Goal: Information Seeking & Learning: Learn about a topic

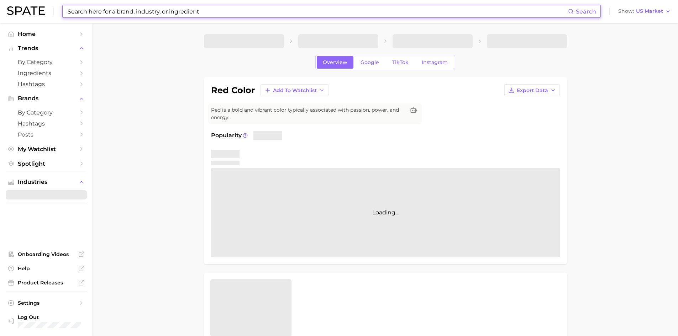
click at [123, 11] on input at bounding box center [317, 11] width 501 height 12
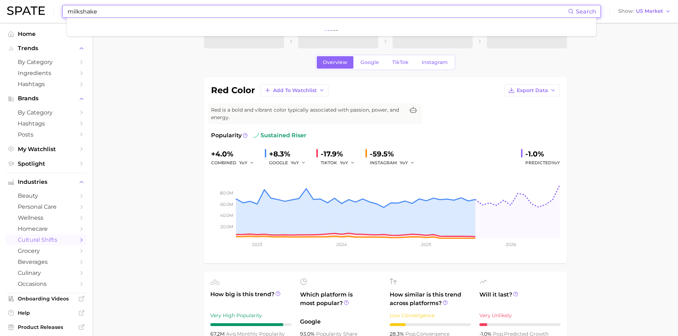
type input "milkshake"
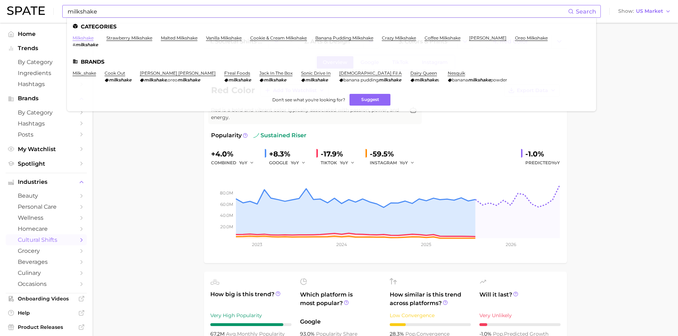
click at [88, 35] on link "milkshake" at bounding box center [83, 37] width 21 height 5
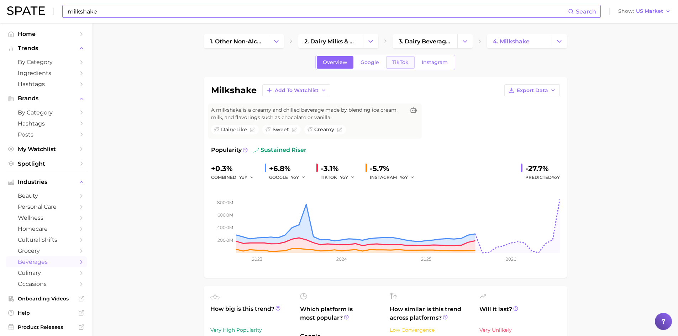
click at [401, 63] on span "TikTok" at bounding box center [400, 62] width 16 height 6
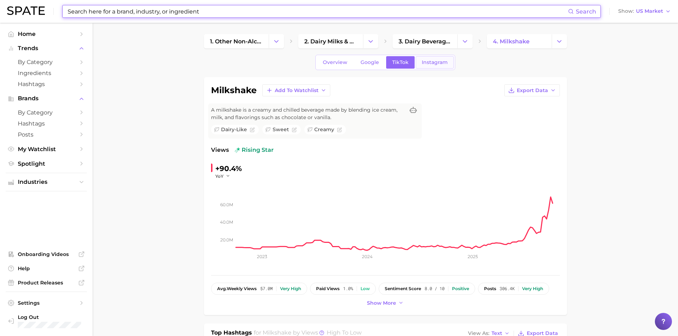
click at [434, 61] on span "Instagram" at bounding box center [435, 62] width 26 height 6
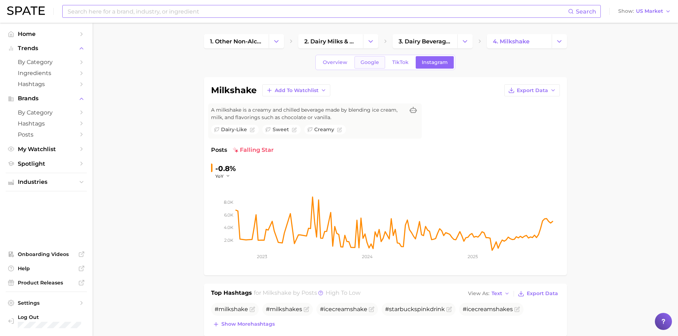
click at [376, 59] on span "Google" at bounding box center [370, 62] width 19 height 6
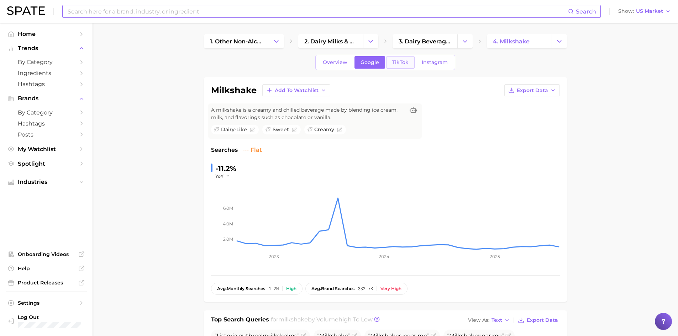
click at [399, 64] on span "TikTok" at bounding box center [400, 62] width 16 height 6
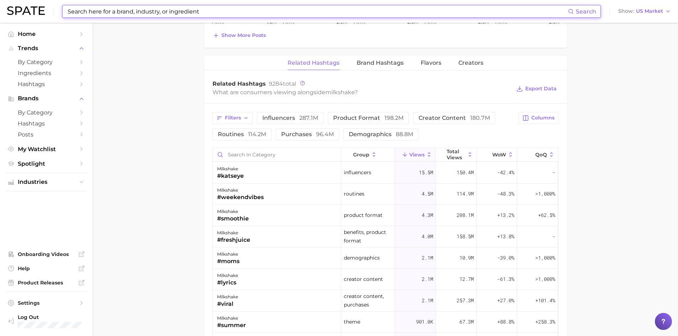
scroll to position [535, 0]
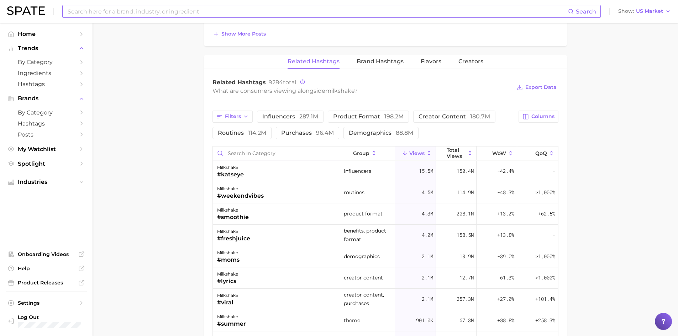
click at [265, 152] on input "Search in category" at bounding box center [277, 154] width 128 height 14
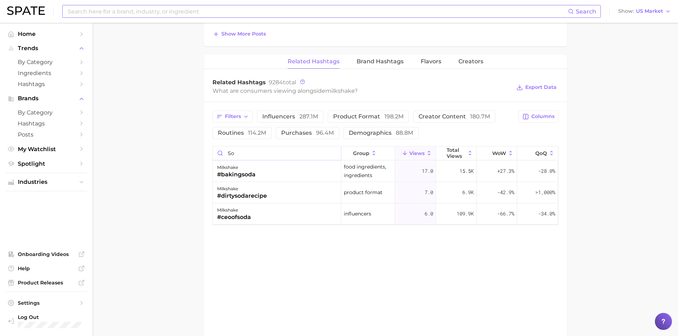
type input "s"
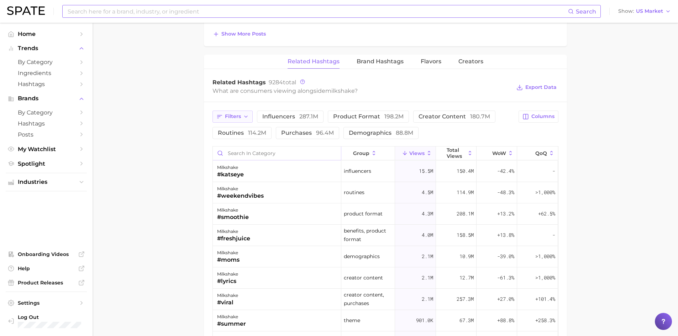
click at [241, 116] on span "Filters" at bounding box center [233, 117] width 16 height 6
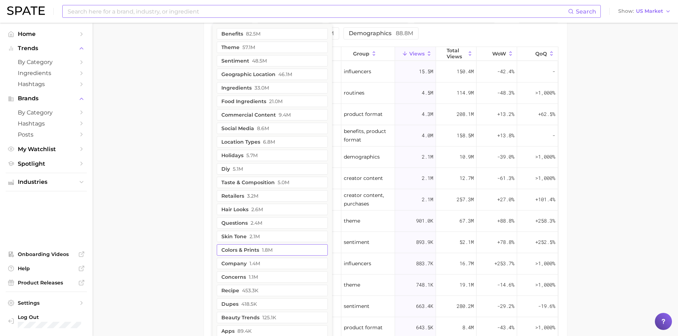
scroll to position [630, 0]
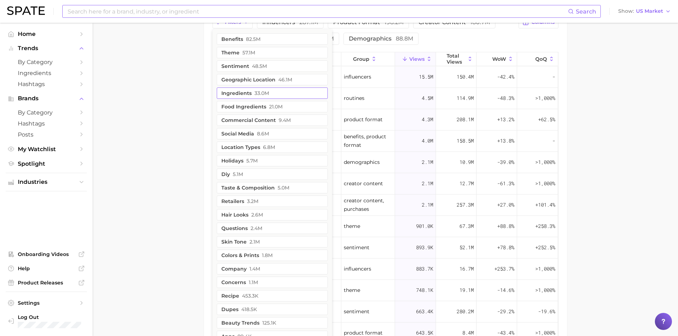
click at [257, 93] on span "33.0m" at bounding box center [262, 93] width 15 height 6
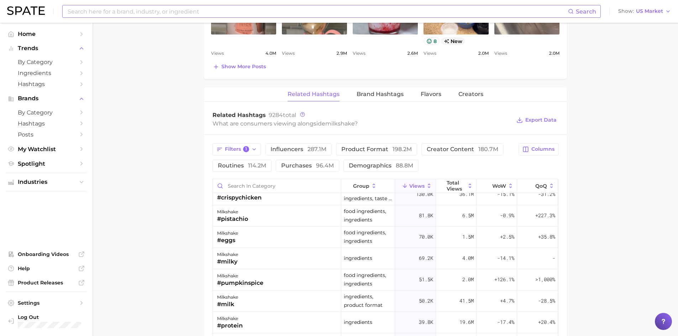
scroll to position [503, 0]
click at [254, 148] on icon "button" at bounding box center [254, 149] width 6 height 6
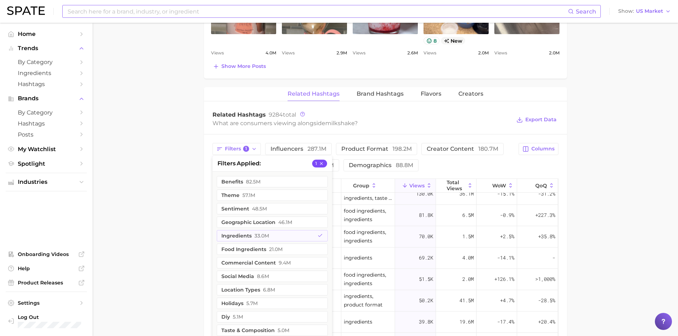
click at [316, 166] on button "1" at bounding box center [319, 164] width 15 height 8
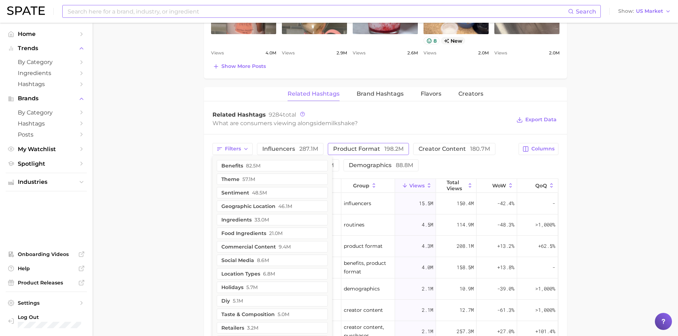
click at [341, 150] on span "product format 198.2m" at bounding box center [368, 149] width 70 height 6
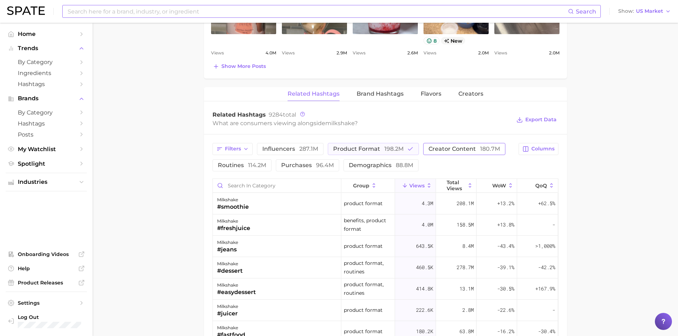
click at [450, 149] on span "creator content 180.7m" at bounding box center [465, 149] width 72 height 6
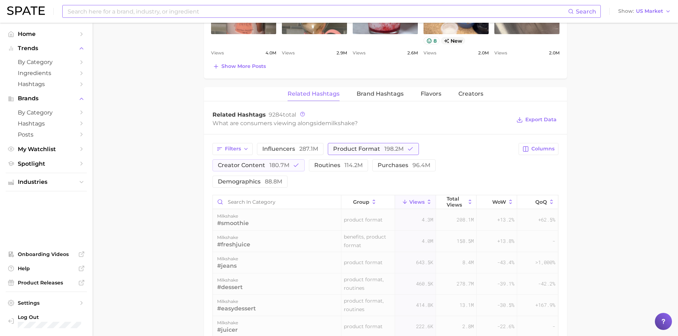
click at [399, 150] on span "198.2m" at bounding box center [393, 149] width 19 height 7
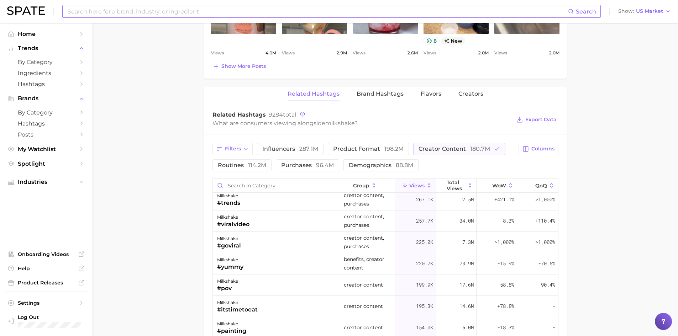
scroll to position [112, 0]
click at [350, 151] on span "product format 198.2m" at bounding box center [368, 149] width 70 height 6
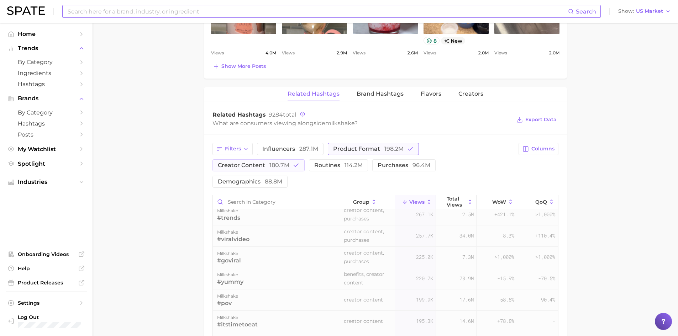
scroll to position [0, 0]
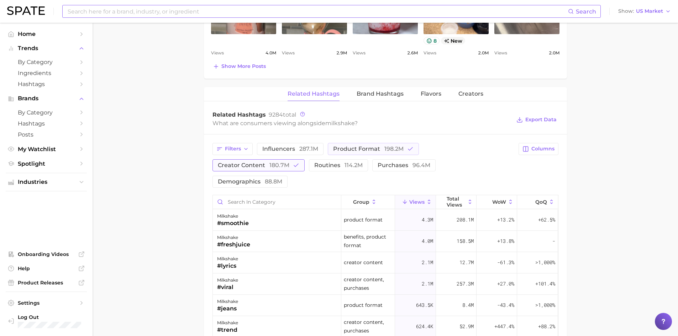
click at [289, 163] on span "creator content 180.7m" at bounding box center [254, 166] width 72 height 6
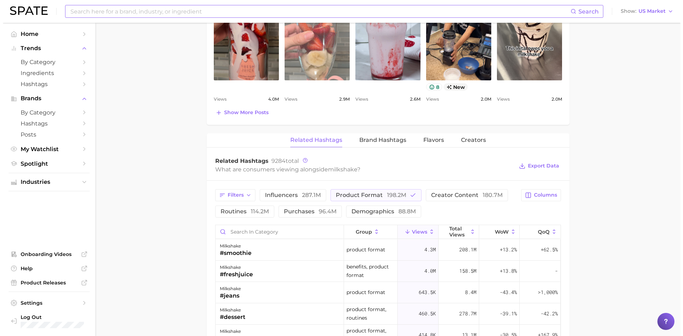
scroll to position [483, 0]
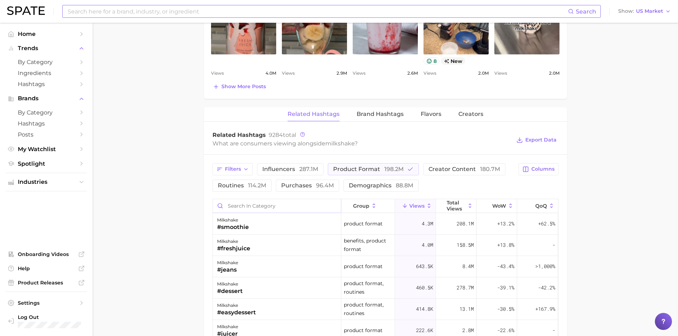
click at [255, 203] on input "Search in category" at bounding box center [277, 206] width 128 height 14
type input "m"
type input "s"
type input "drpepper"
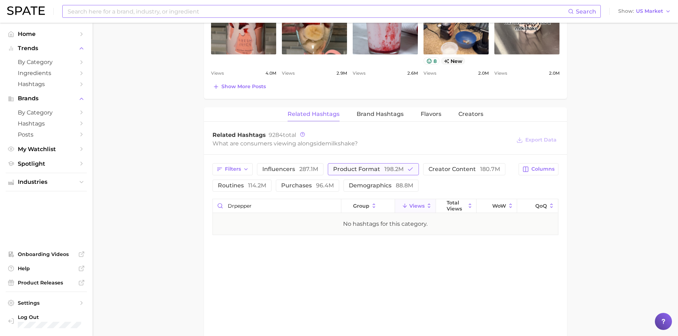
click at [413, 172] on button "product format 198.2m" at bounding box center [373, 169] width 91 height 12
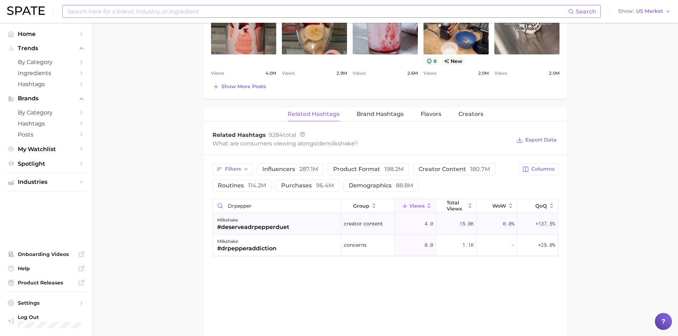
click at [290, 224] on div "milkshake #deserveadrpepperduet" at bounding box center [277, 224] width 129 height 21
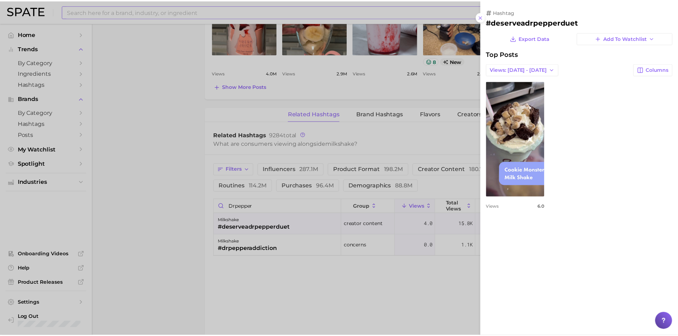
scroll to position [0, 0]
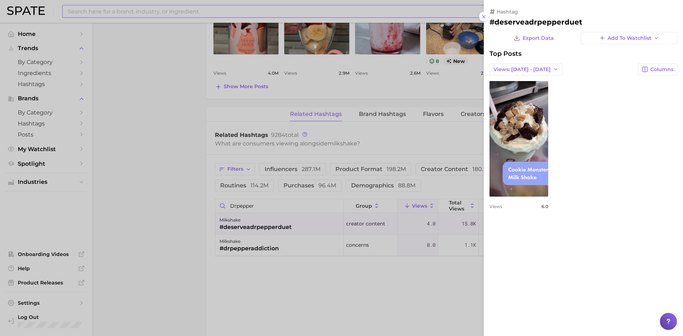
click at [278, 245] on div at bounding box center [341, 168] width 683 height 336
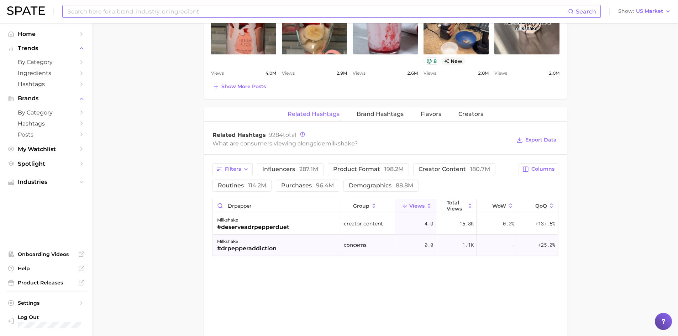
click at [260, 248] on div "#drpepperaddiction" at bounding box center [246, 249] width 59 height 9
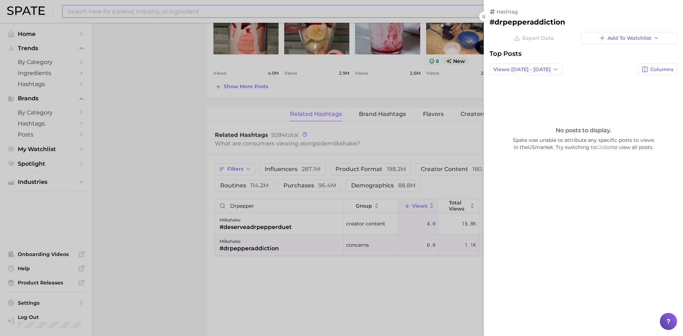
click at [273, 280] on div at bounding box center [341, 168] width 683 height 336
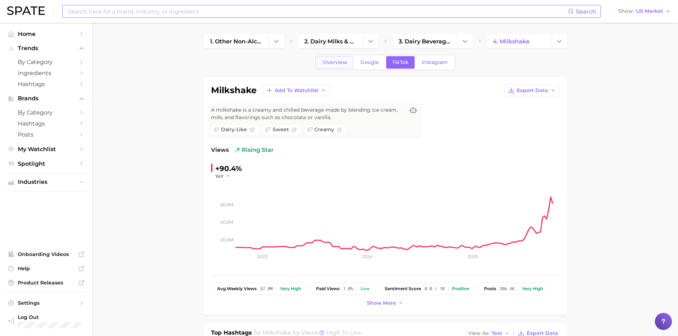
click at [337, 66] on link "Overview" at bounding box center [335, 62] width 37 height 12
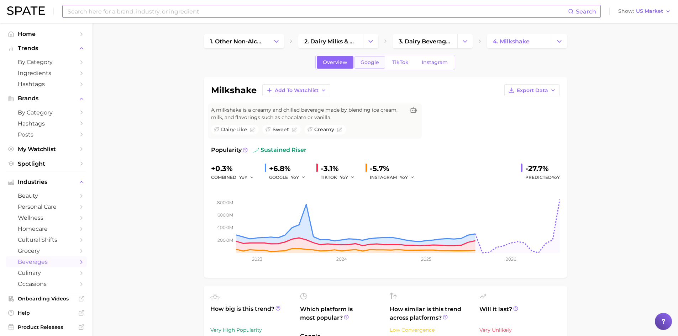
click at [371, 61] on span "Google" at bounding box center [370, 62] width 19 height 6
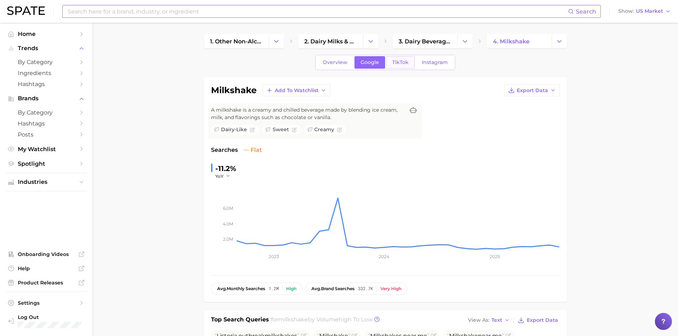
click at [392, 61] on span "TikTok" at bounding box center [400, 62] width 16 height 6
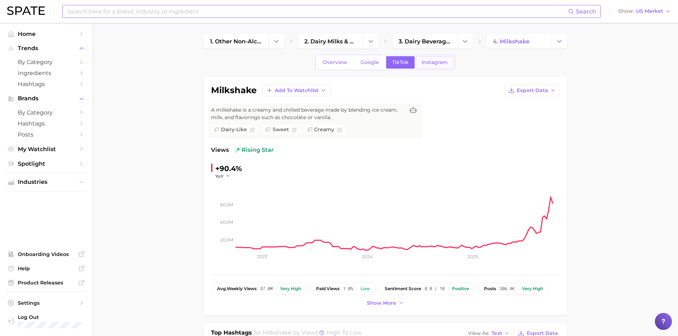
click at [423, 63] on span "Instagram" at bounding box center [435, 62] width 26 height 6
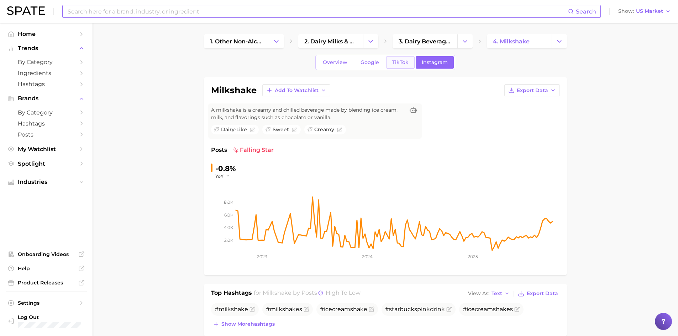
click at [397, 62] on span "TikTok" at bounding box center [400, 62] width 16 height 6
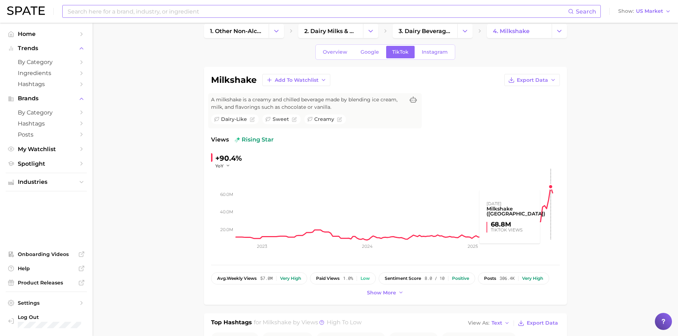
scroll to position [11, 0]
click at [547, 80] on span "Export Data" at bounding box center [532, 80] width 31 height 6
click at [515, 108] on span "Time Series Image" at bounding box center [518, 106] width 48 height 6
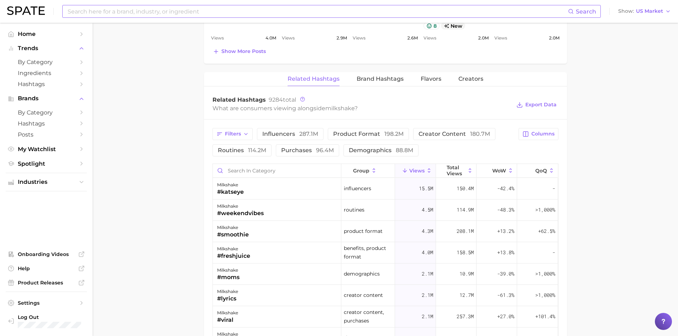
scroll to position [517, 0]
click at [421, 80] on span "Flavors" at bounding box center [431, 80] width 21 height 6
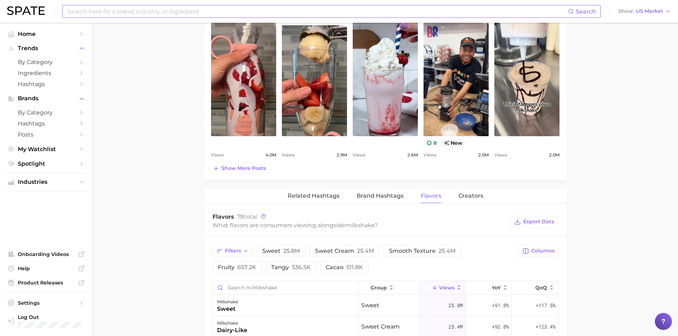
scroll to position [416, 0]
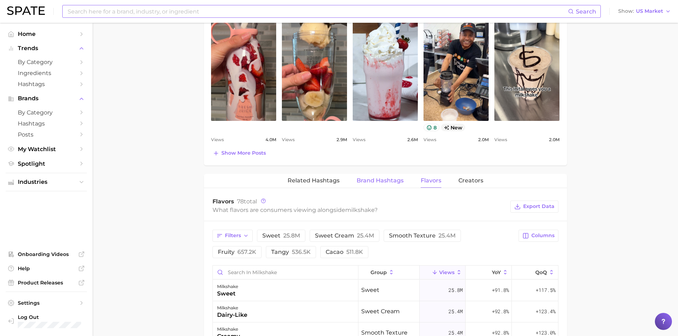
click at [385, 182] on span "Brand Hashtags" at bounding box center [380, 181] width 47 height 6
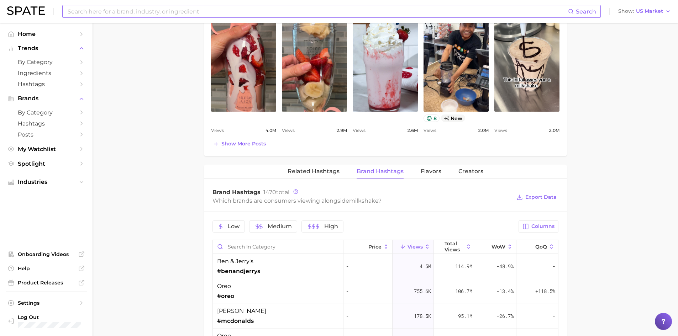
scroll to position [426, 0]
click at [365, 173] on span "Brand Hashtags" at bounding box center [380, 171] width 47 height 6
click at [322, 172] on span "Related Hashtags" at bounding box center [314, 171] width 52 height 6
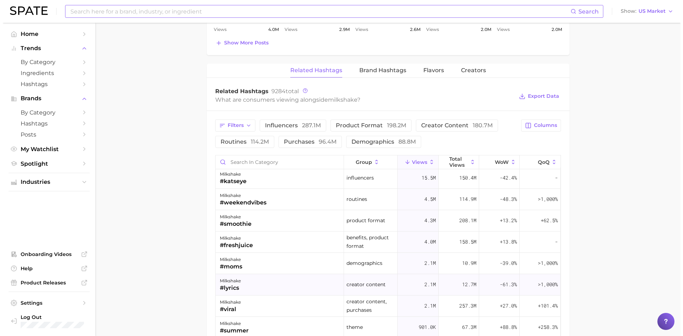
scroll to position [0, 0]
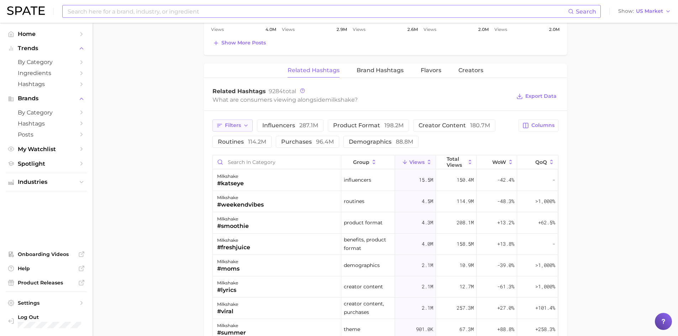
click at [247, 124] on icon "button" at bounding box center [246, 126] width 6 height 6
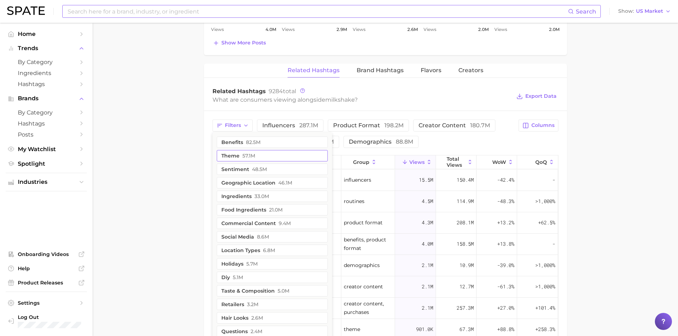
click at [241, 154] on button "theme 57.1m" at bounding box center [272, 155] width 111 height 11
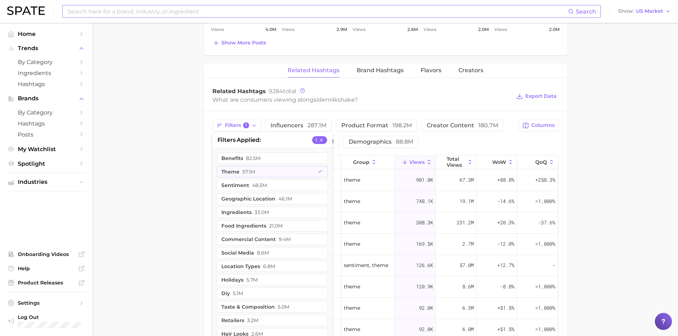
click at [189, 179] on main "1. other non-alcoholic beverages 2. dairy milks & beverages 3. dairy beverages …" at bounding box center [386, 15] width 586 height 1039
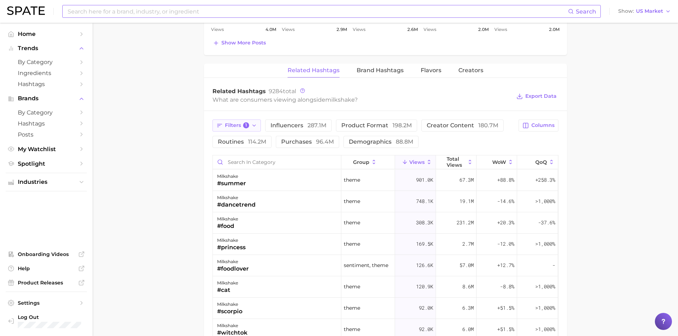
click at [255, 126] on icon "button" at bounding box center [254, 126] width 6 height 6
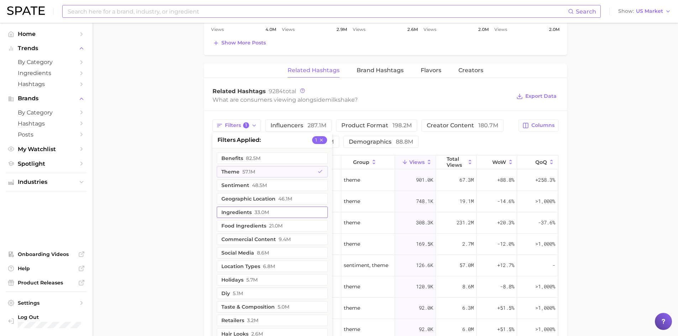
click at [230, 209] on button "ingredients 33.0m" at bounding box center [272, 212] width 111 height 11
click at [298, 174] on button "theme 57.1m" at bounding box center [272, 171] width 111 height 11
click at [177, 202] on main "1. other non-alcoholic beverages 2. dairy milks & beverages 3. dairy beverages …" at bounding box center [386, 15] width 586 height 1039
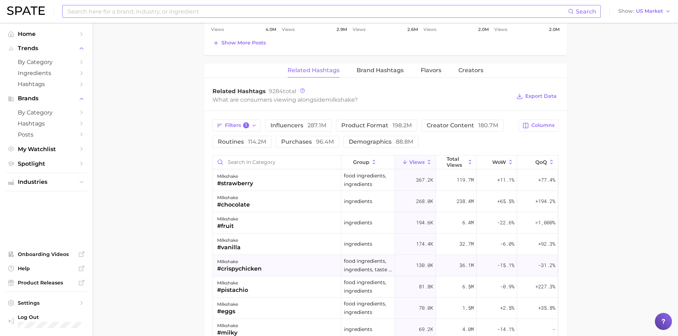
click at [244, 261] on div "milkshake" at bounding box center [239, 262] width 44 height 9
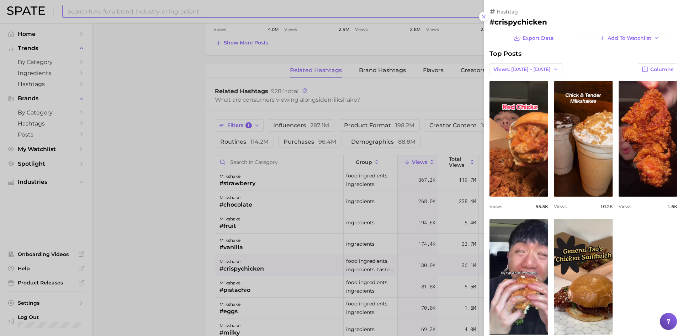
click at [181, 266] on div at bounding box center [341, 168] width 683 height 336
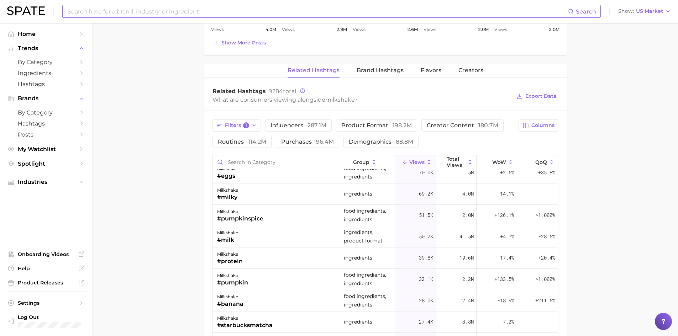
scroll to position [136, 0]
